Goal: Task Accomplishment & Management: Use online tool/utility

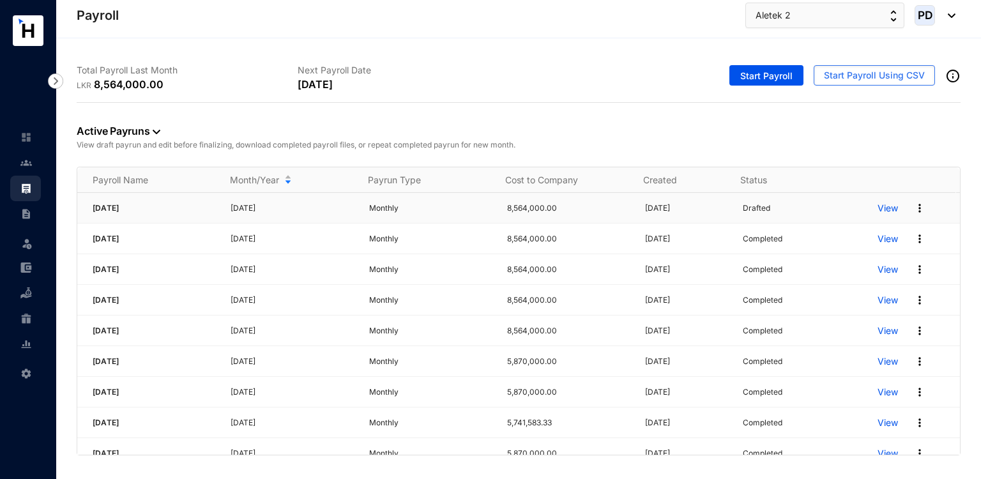
click at [884, 209] on p "View" at bounding box center [888, 208] width 20 height 13
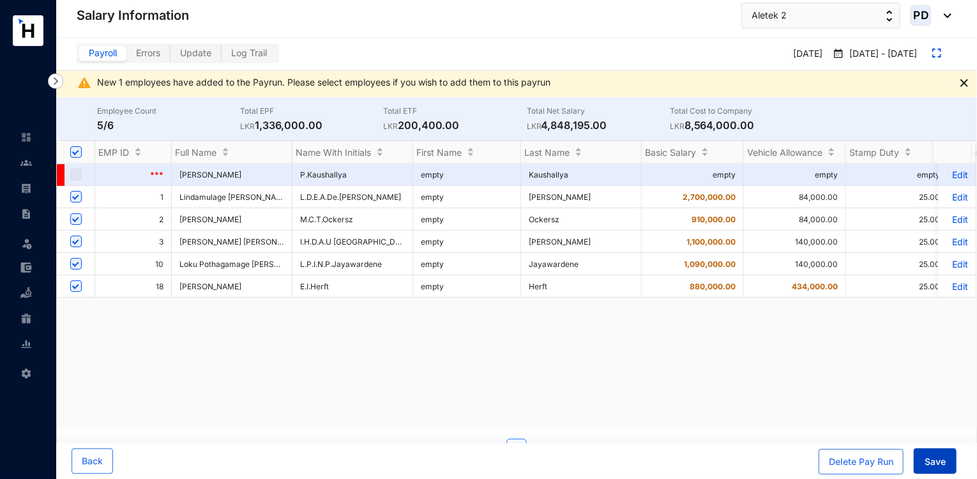
click at [924, 460] on button "Save" at bounding box center [935, 461] width 43 height 26
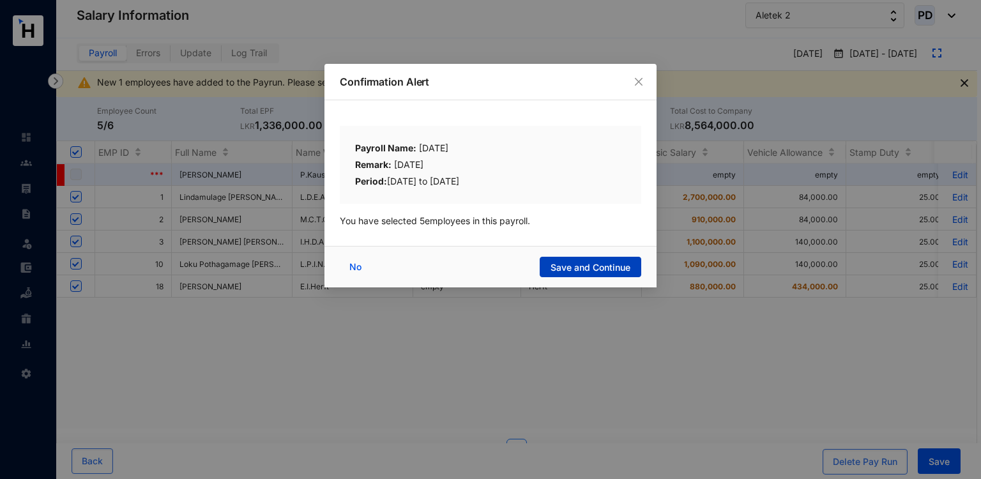
click at [608, 257] on button "Save and Continue" at bounding box center [591, 267] width 102 height 20
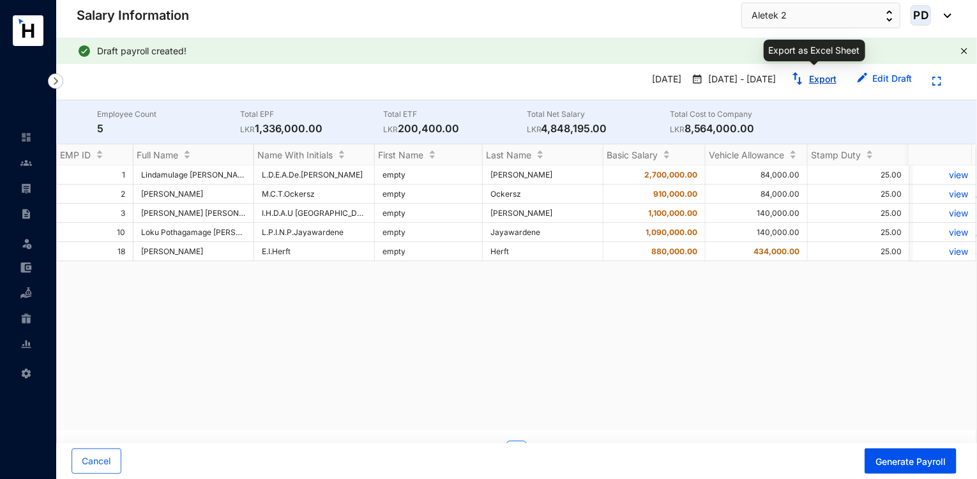
click at [825, 84] on link "Export" at bounding box center [822, 78] width 27 height 11
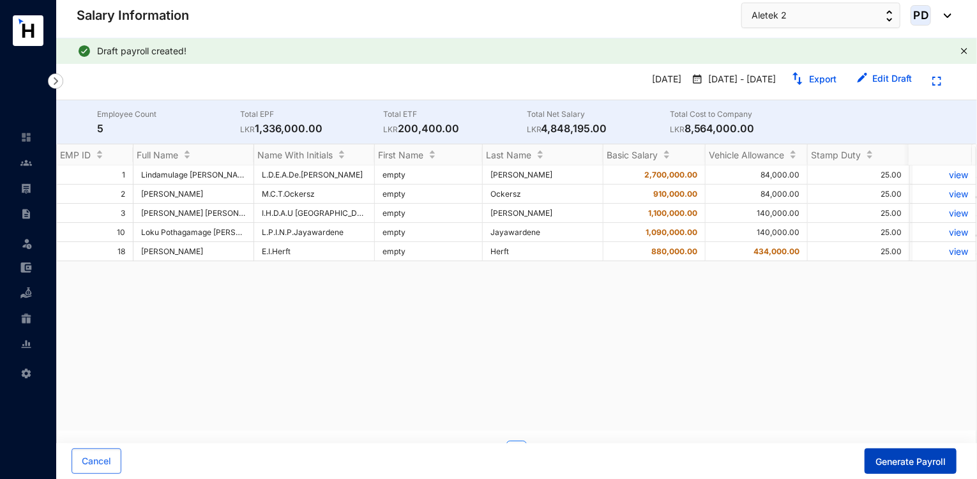
click at [910, 464] on span "Generate Payroll" at bounding box center [911, 461] width 70 height 13
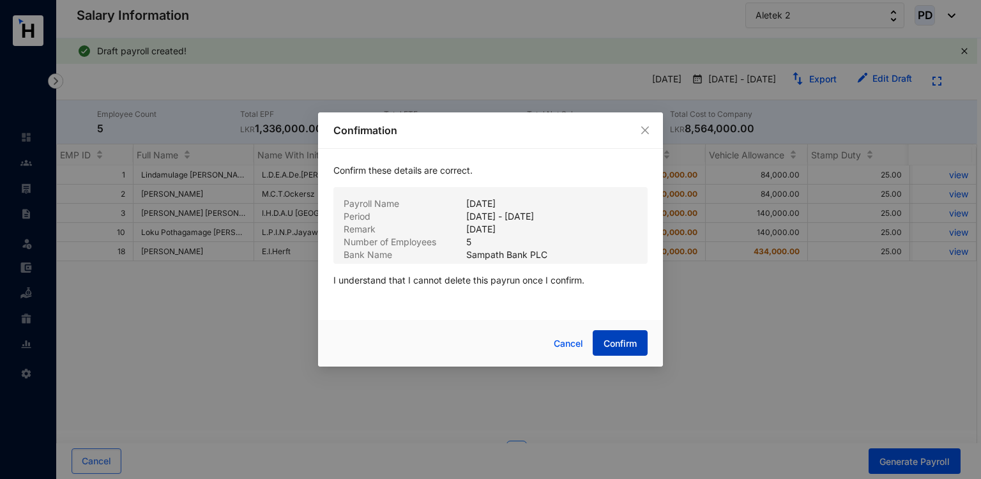
click at [620, 340] on span "Confirm" at bounding box center [620, 343] width 33 height 13
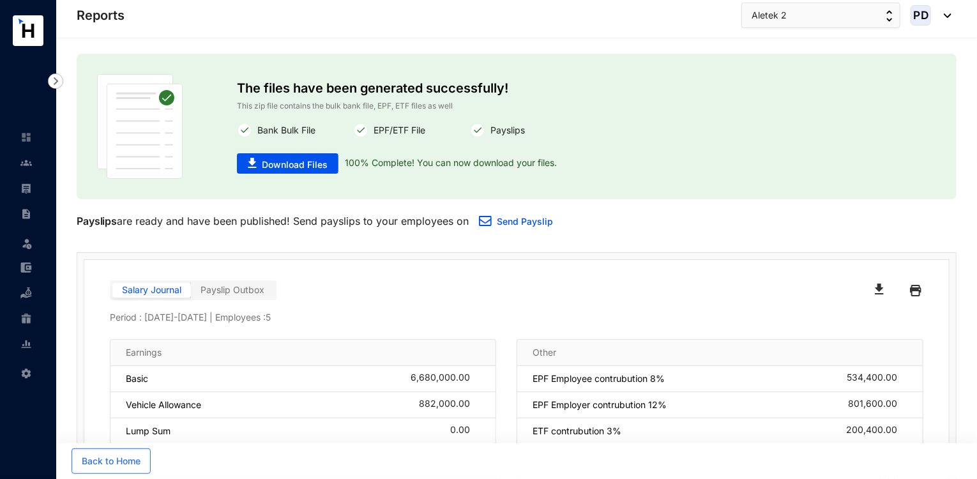
click at [268, 175] on div "The files have been generated successfully! This zip file contains the bulk ban…" at bounding box center [517, 126] width 560 height 105
click at [272, 164] on span "Download Files" at bounding box center [295, 164] width 66 height 13
click at [774, 19] on span "Aletek 2" at bounding box center [769, 15] width 35 height 14
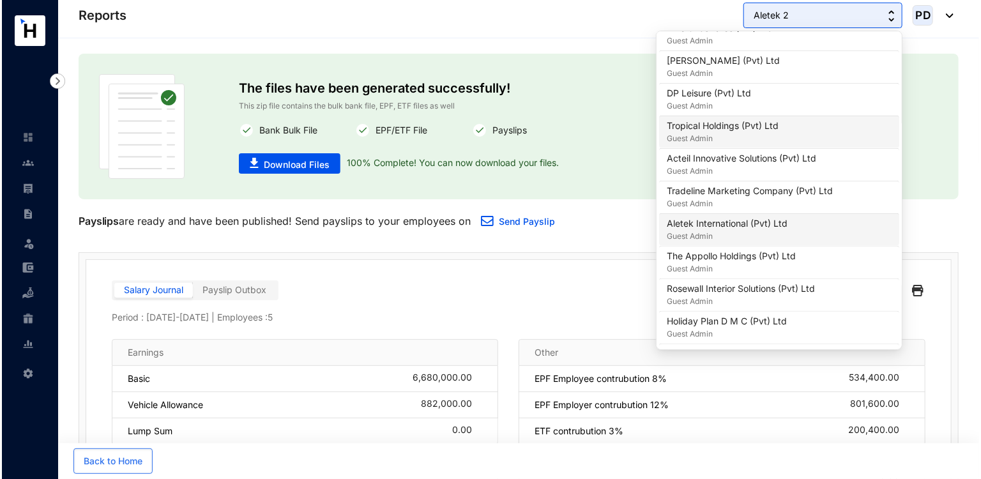
scroll to position [720, 0]
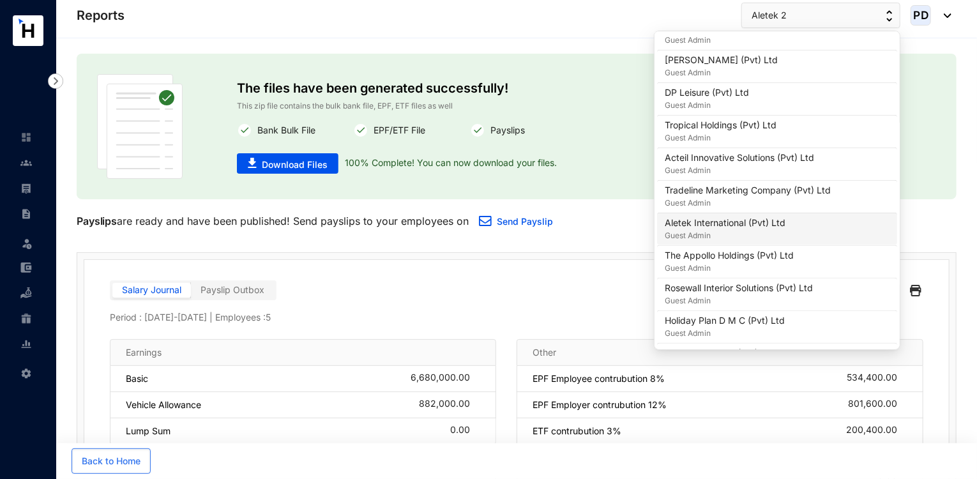
click at [752, 225] on p "Aletek International (Pvt) Ltd" at bounding box center [725, 223] width 121 height 13
